Goal: Find specific page/section: Find specific page/section

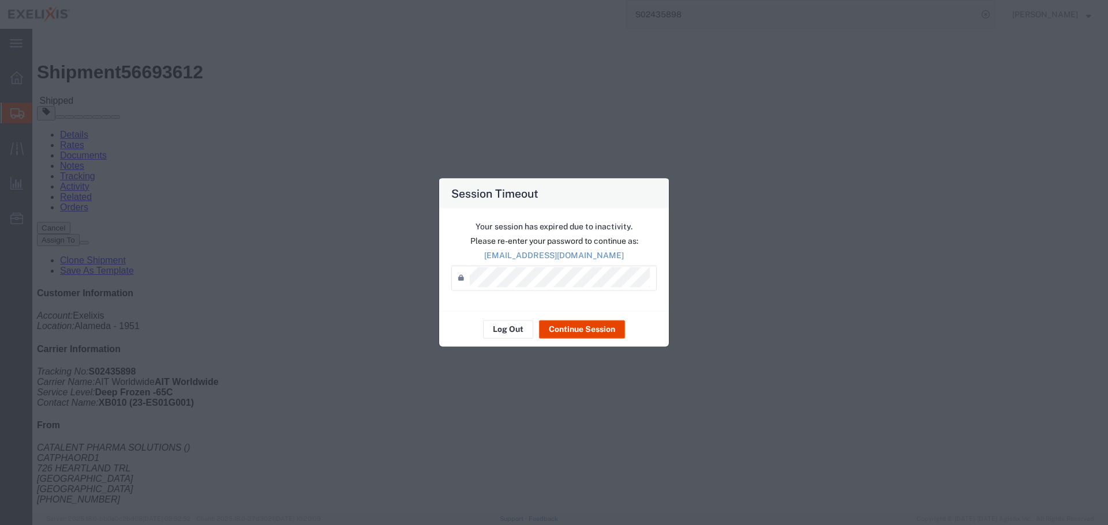
click at [596, 326] on button "Continue Session" at bounding box center [582, 329] width 86 height 18
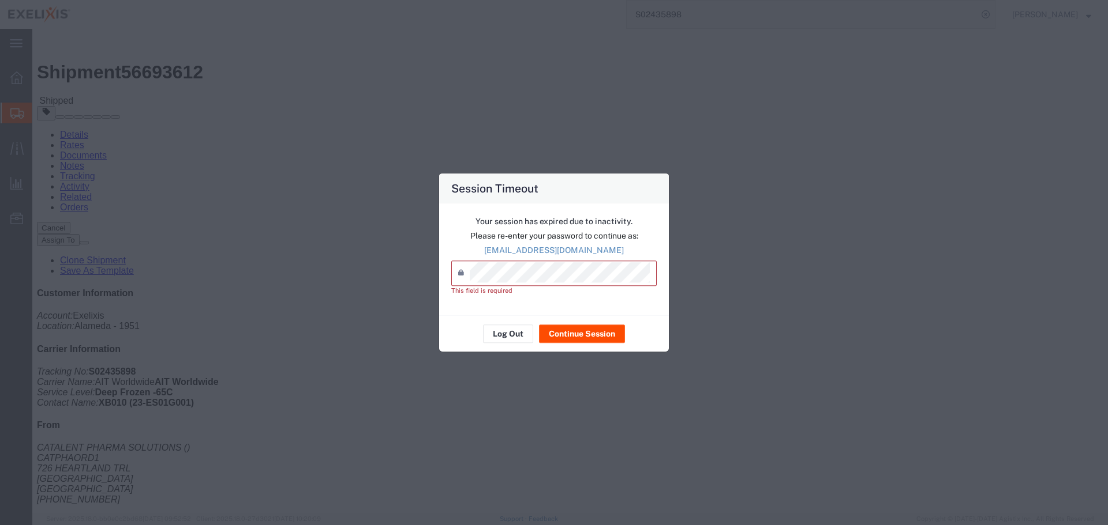
click at [503, 322] on div "Log Out Continue Session" at bounding box center [554, 334] width 230 height 36
click at [501, 332] on button "Log Out" at bounding box center [508, 334] width 50 height 18
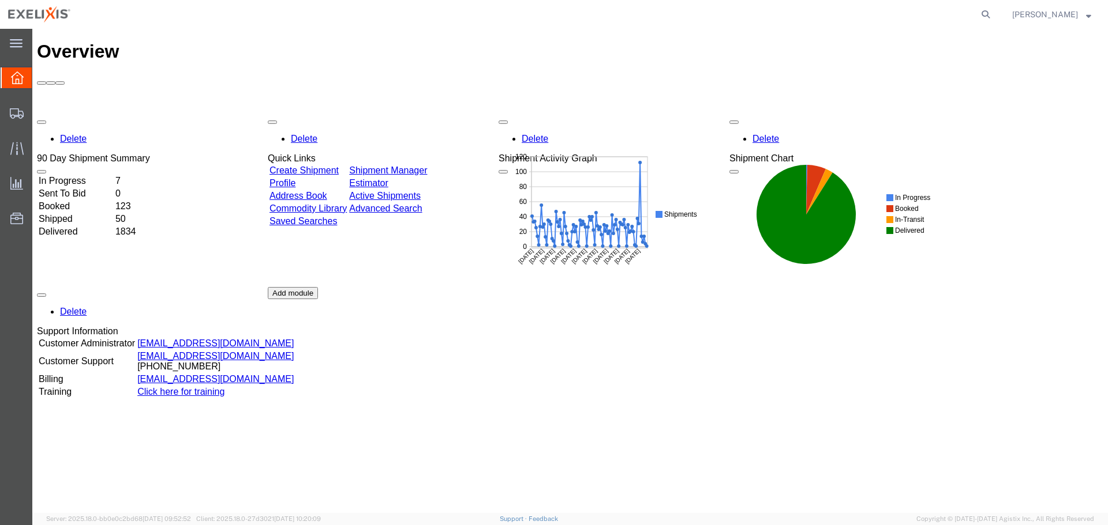
click at [347, 204] on link "Commodity Library" at bounding box center [307, 209] width 77 height 10
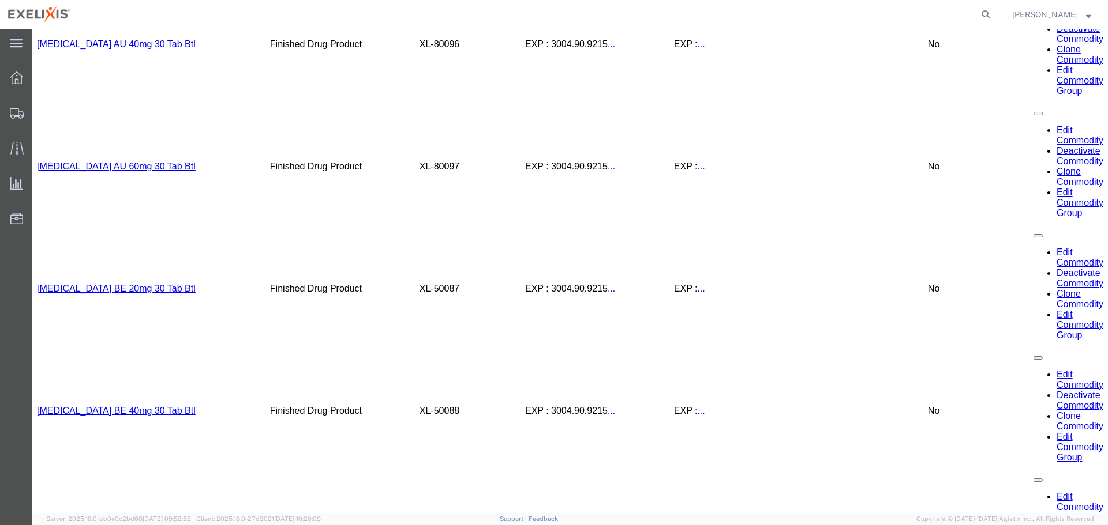
scroll to position [3047, 0]
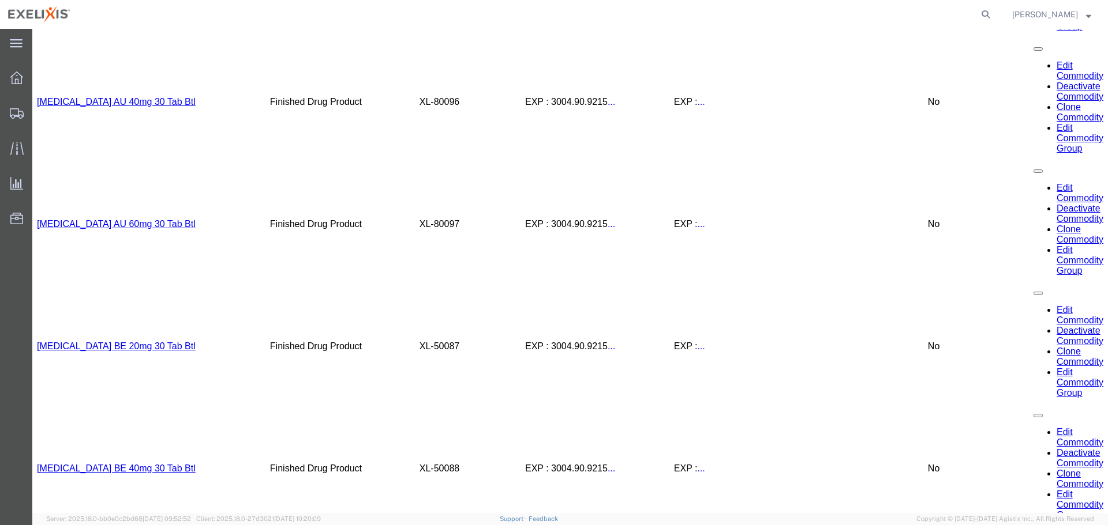
drag, startPoint x: 458, startPoint y: 153, endPoint x: 414, endPoint y: 148, distance: 44.1
copy tr "Finished Drug Product XL-80109"
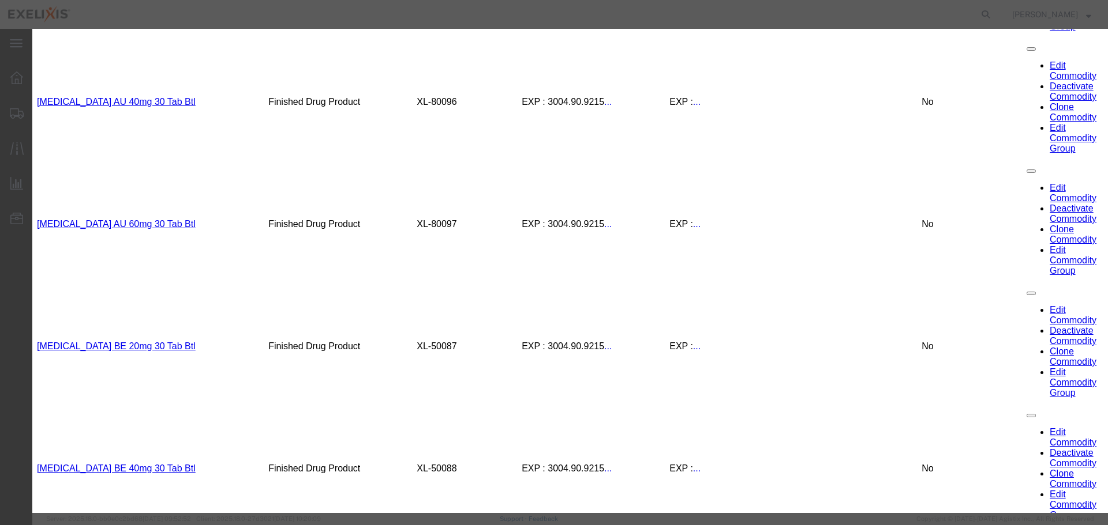
scroll to position [365, 0]
